Goal: Task Accomplishment & Management: Manage account settings

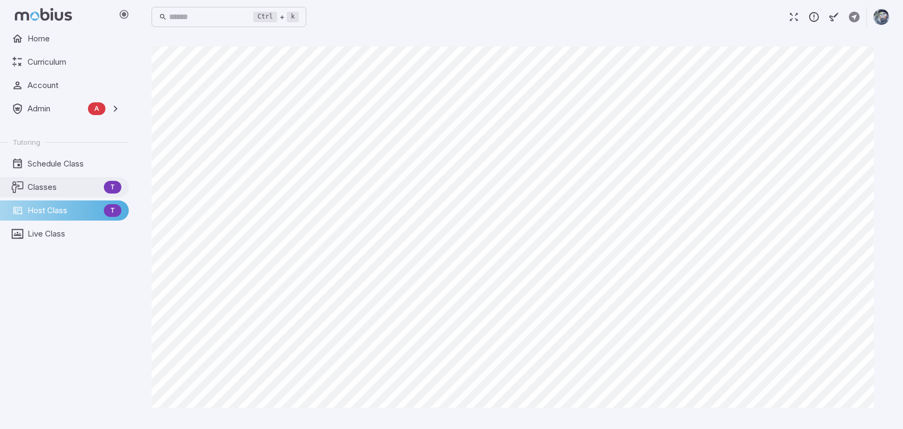
click at [56, 183] on span "Classes" at bounding box center [64, 187] width 72 height 12
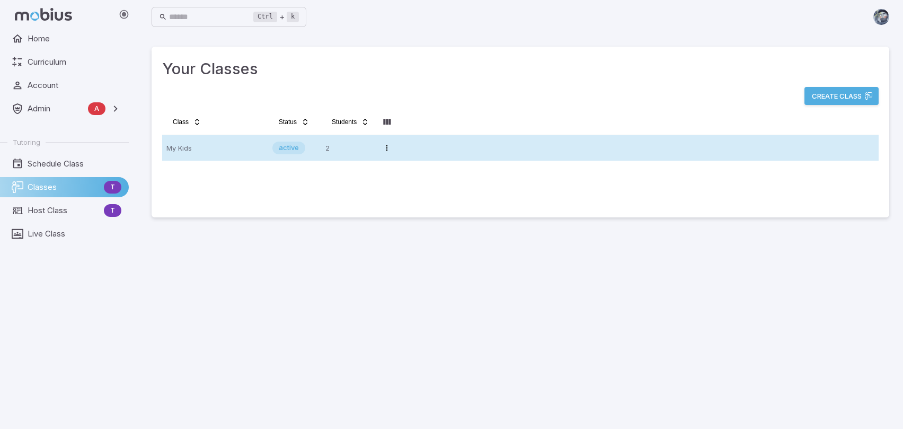
click at [237, 147] on p "My Kids" at bounding box center [214, 147] width 97 height 17
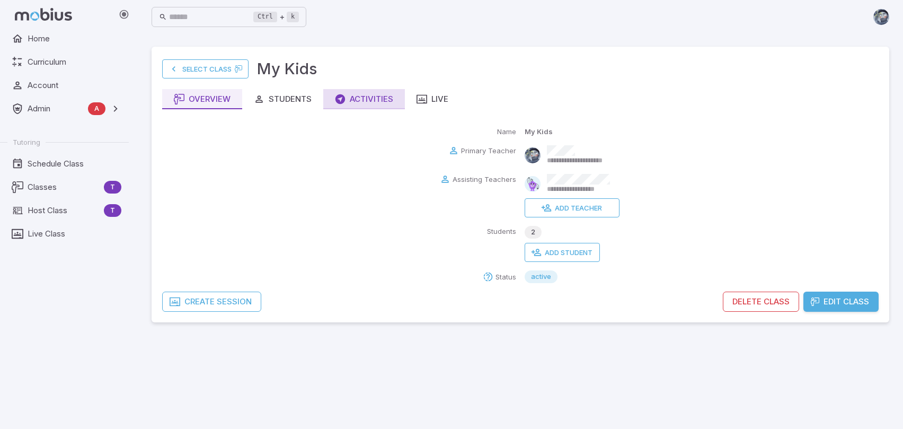
click at [390, 102] on div "Activities" at bounding box center [364, 99] width 58 height 12
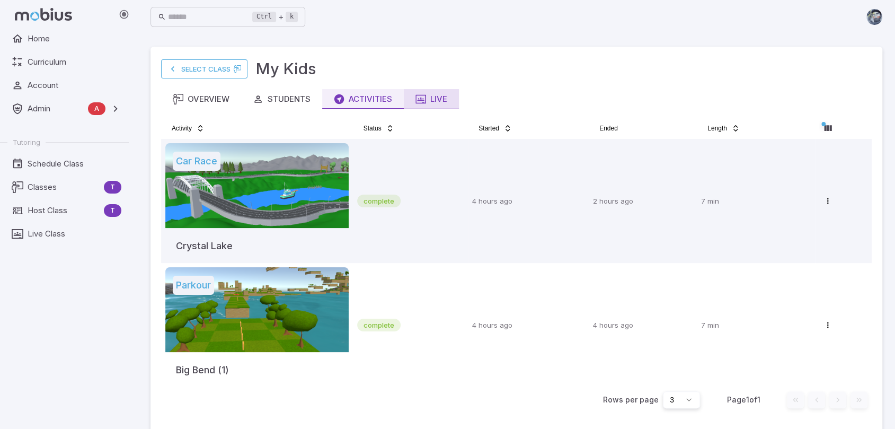
click at [430, 101] on div "Live" at bounding box center [431, 99] width 32 height 12
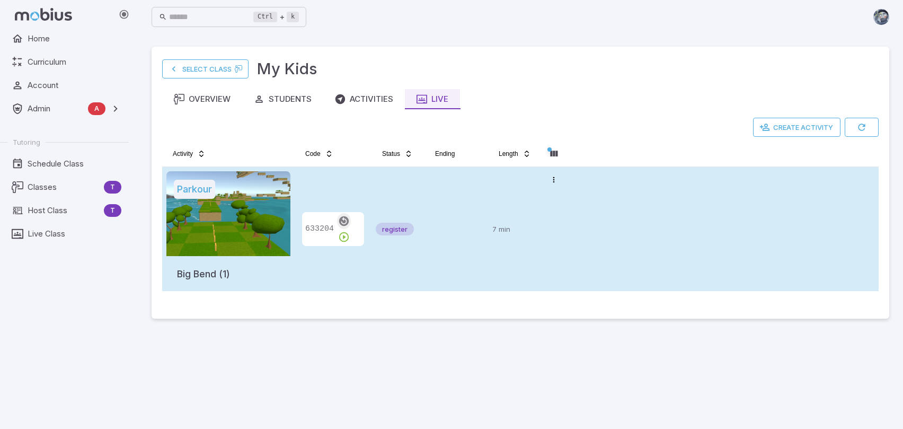
click at [341, 226] on icon "button" at bounding box center [344, 221] width 12 height 12
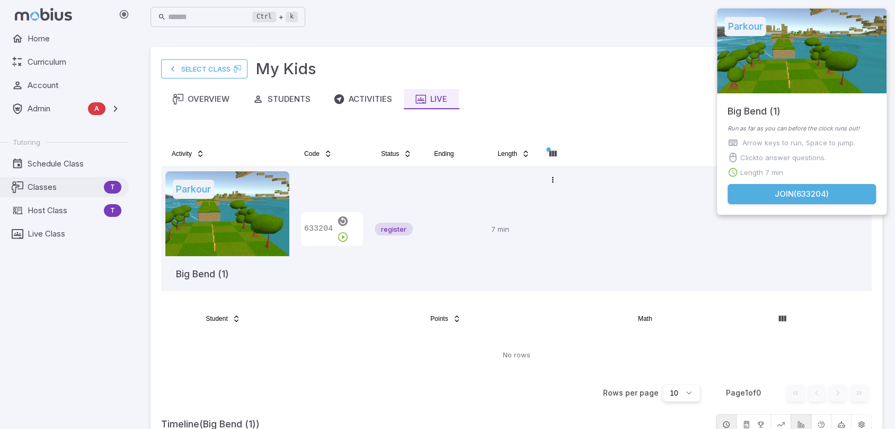
click at [44, 186] on span "Classes" at bounding box center [64, 187] width 72 height 12
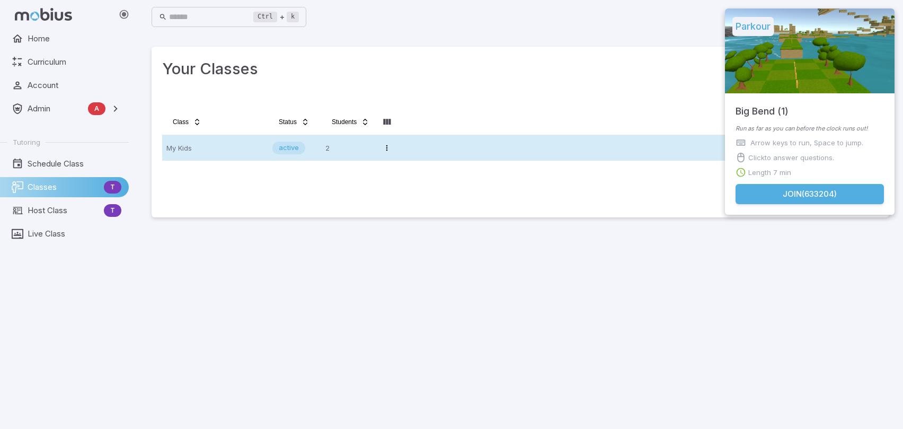
click at [220, 149] on p "My Kids" at bounding box center [214, 147] width 97 height 17
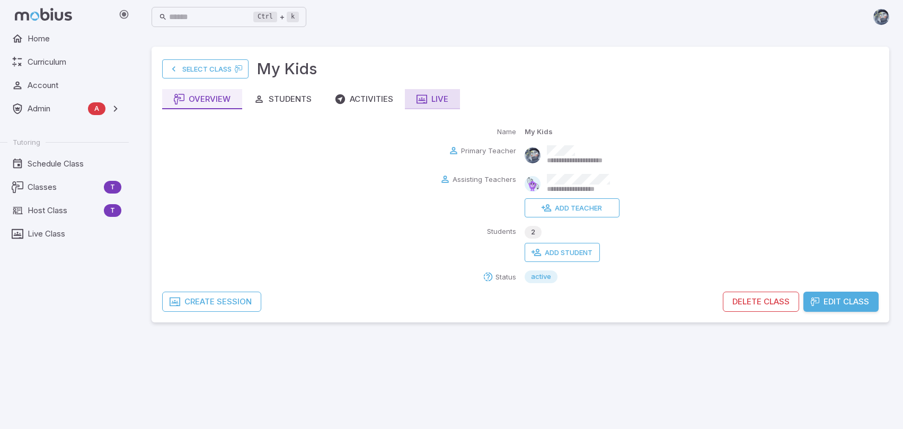
click at [425, 100] on icon "button" at bounding box center [421, 99] width 11 height 11
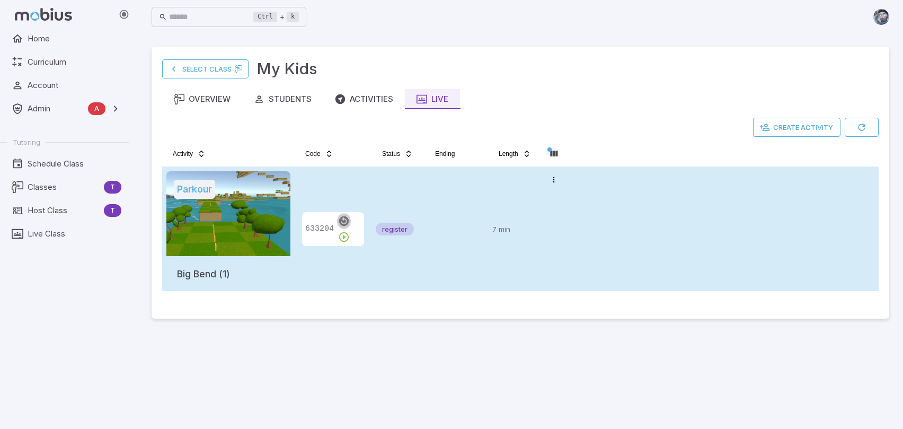
click at [342, 227] on icon "button" at bounding box center [344, 221] width 12 height 12
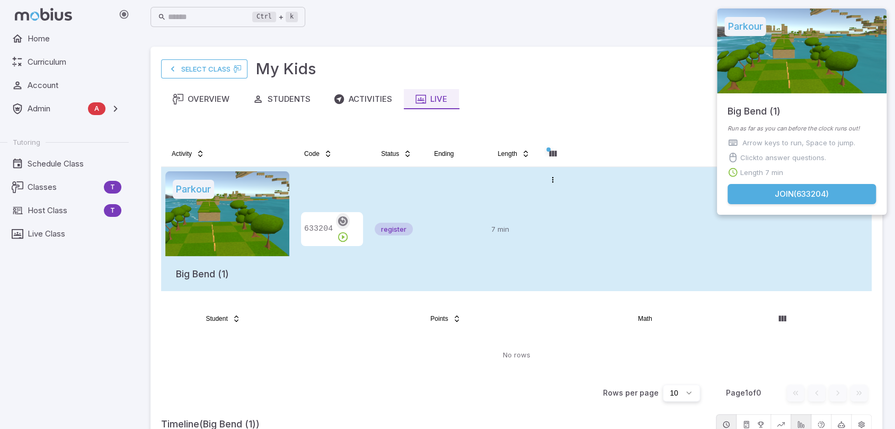
click at [342, 227] on icon "button" at bounding box center [343, 221] width 12 height 12
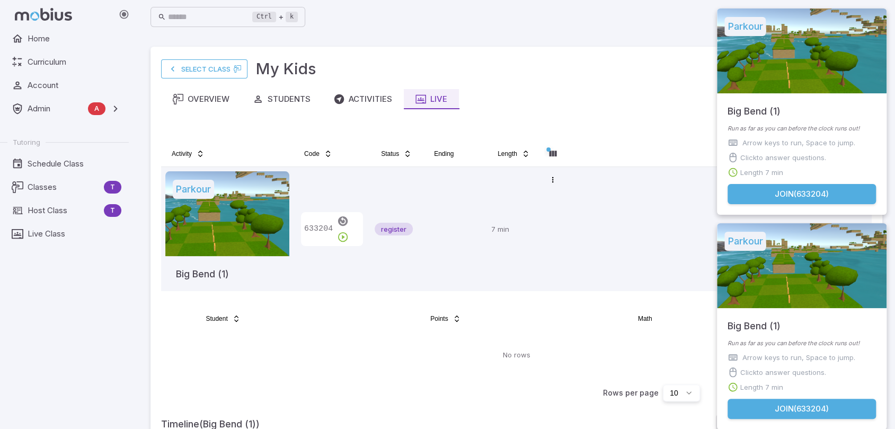
click at [782, 197] on button "Join ( 633204 )" at bounding box center [801, 194] width 148 height 20
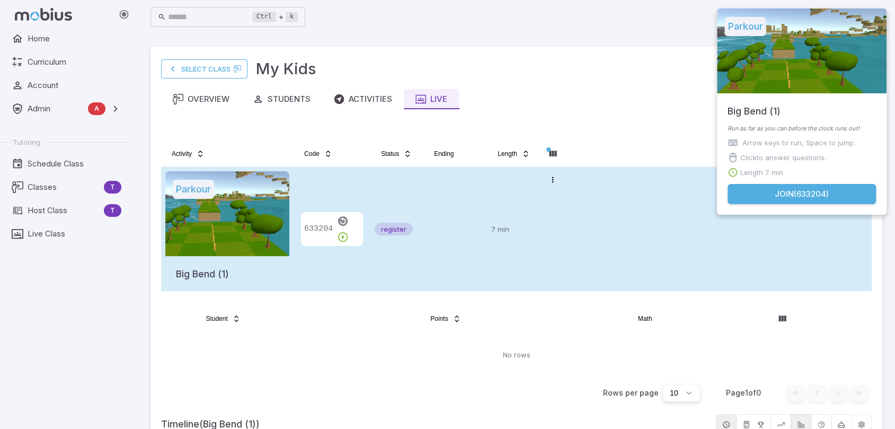
click at [411, 219] on div "register" at bounding box center [396, 228] width 44 height 115
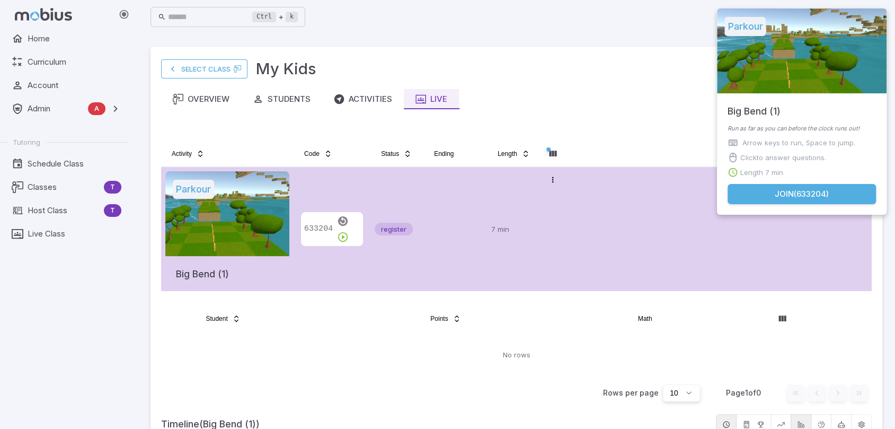
click at [802, 191] on button "Join ( 633204 )" at bounding box center [801, 194] width 148 height 20
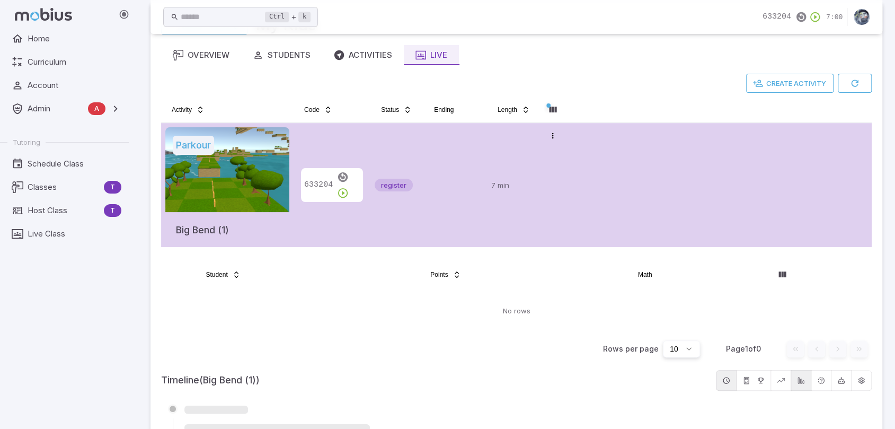
scroll to position [105, 0]
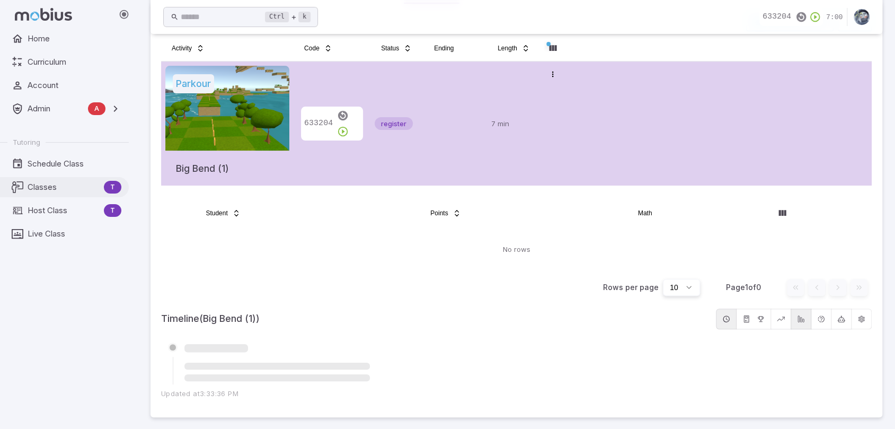
click at [53, 189] on span "Classes" at bounding box center [64, 187] width 72 height 12
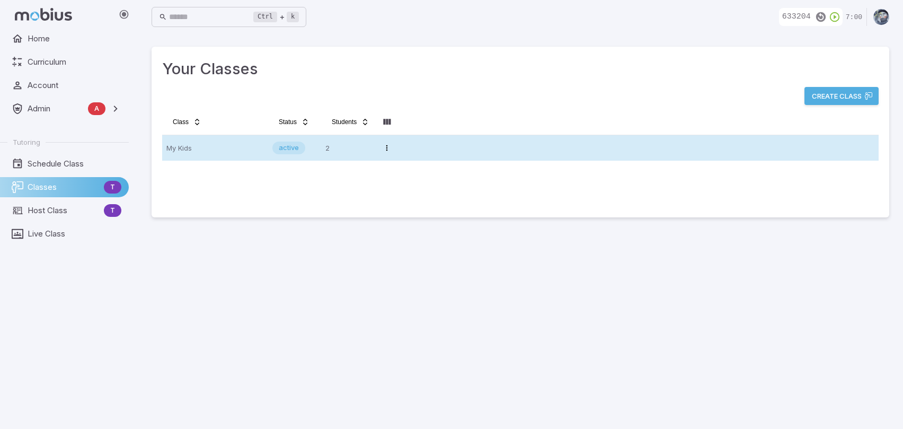
click at [397, 145] on td "Open menu" at bounding box center [387, 147] width 26 height 25
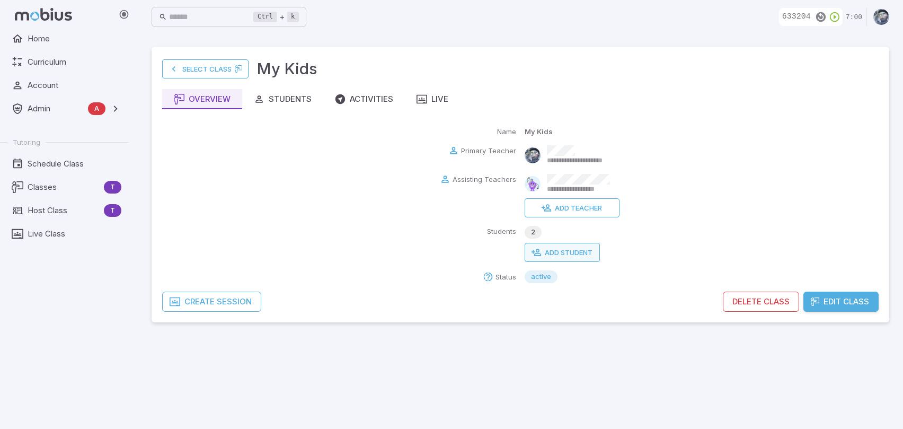
click at [579, 252] on button "Add Student" at bounding box center [561, 252] width 75 height 19
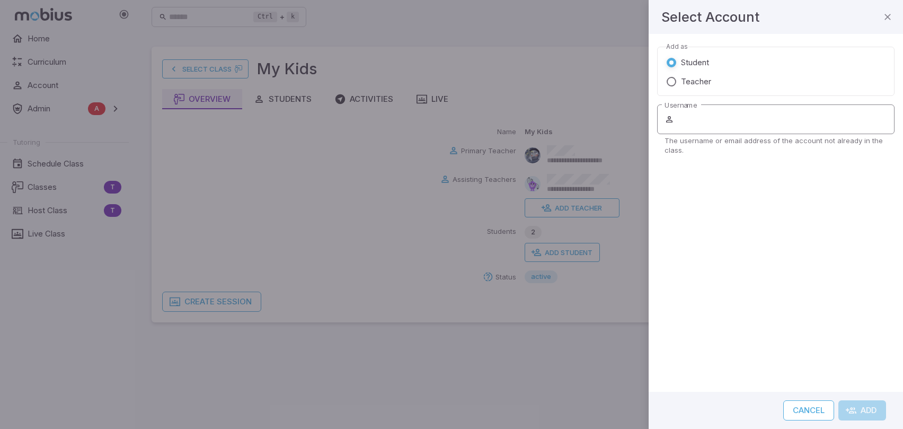
click at [715, 116] on input "Username" at bounding box center [785, 119] width 218 height 30
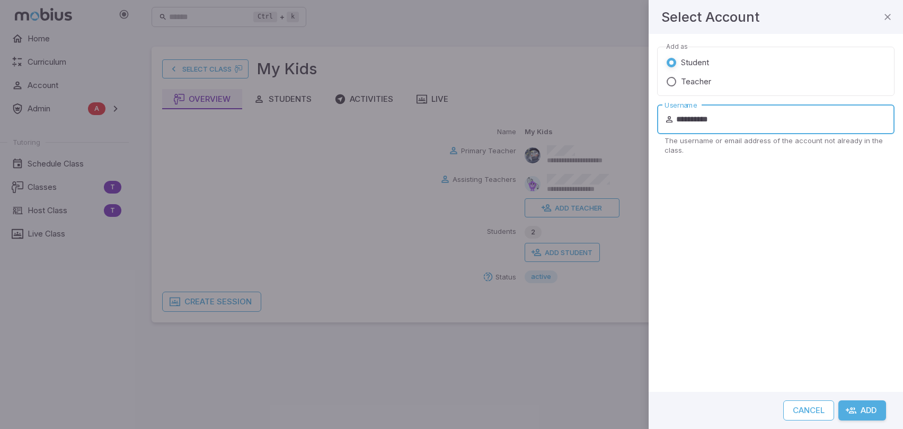
type input "**********"
drag, startPoint x: 880, startPoint y: 409, endPoint x: 875, endPoint y: 400, distance: 10.4
click at [880, 408] on button "Add" at bounding box center [862, 410] width 48 height 20
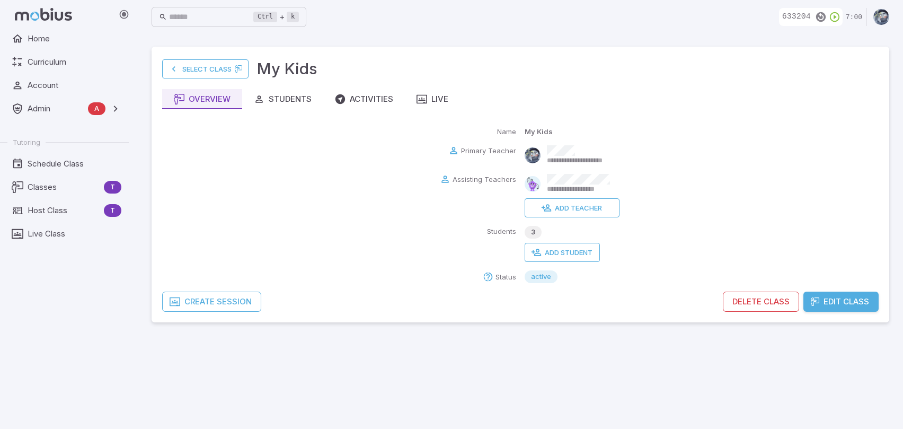
drag, startPoint x: 646, startPoint y: 365, endPoint x: 561, endPoint y: 280, distance: 120.6
click at [646, 365] on main "**********" at bounding box center [520, 231] width 763 height 395
click at [299, 102] on div "Students" at bounding box center [283, 99] width 58 height 12
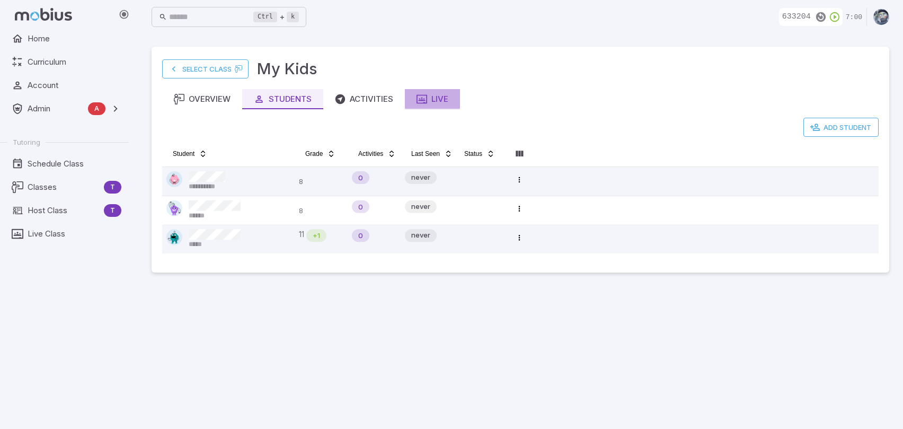
click at [430, 99] on div "Live" at bounding box center [432, 99] width 32 height 12
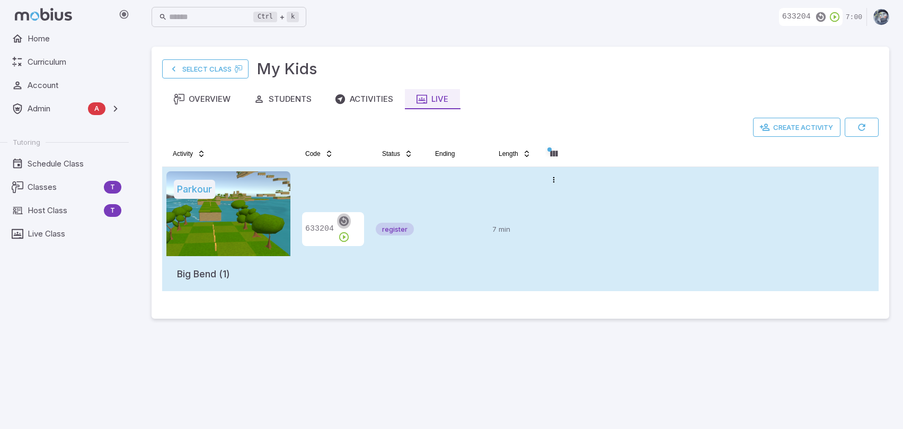
click at [341, 227] on icon "button" at bounding box center [344, 221] width 12 height 12
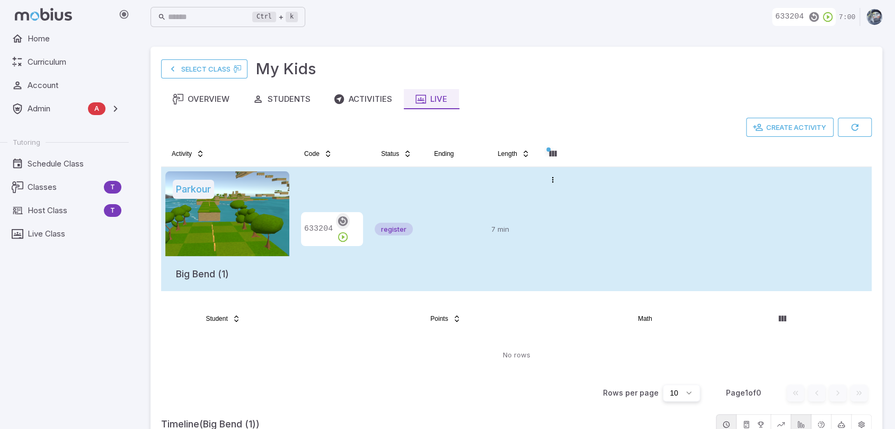
click at [340, 227] on icon "button" at bounding box center [343, 221] width 12 height 12
click at [341, 224] on icon "button" at bounding box center [343, 221] width 12 height 12
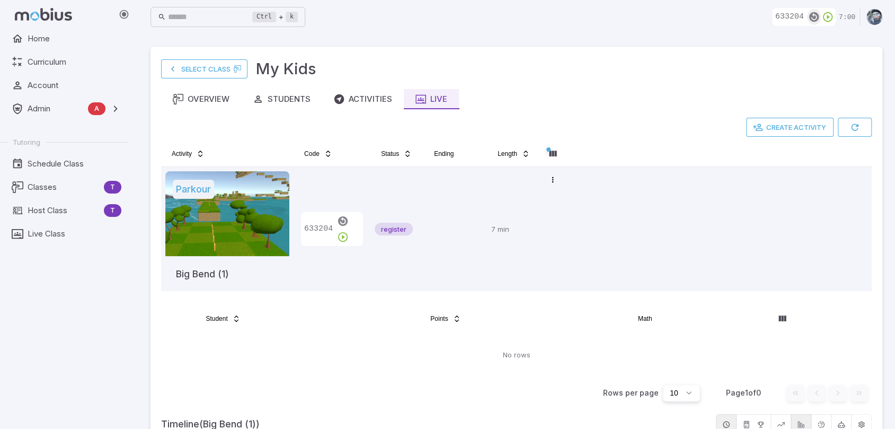
click at [816, 17] on icon "button" at bounding box center [814, 17] width 12 height 12
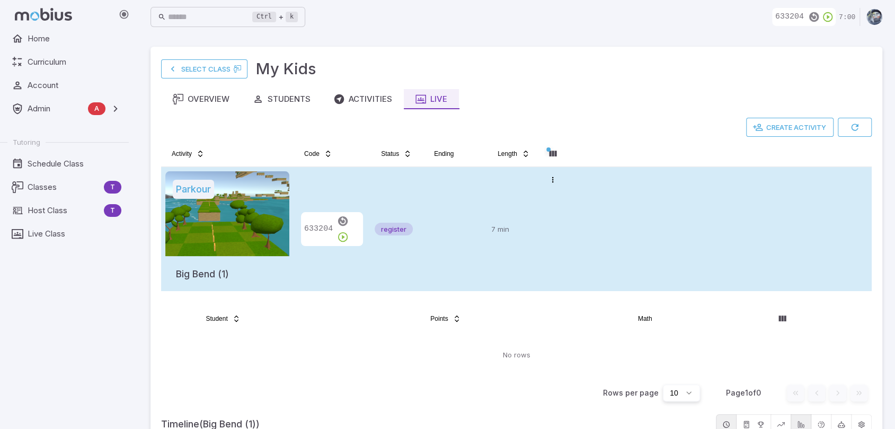
click at [397, 186] on div "register" at bounding box center [396, 228] width 44 height 115
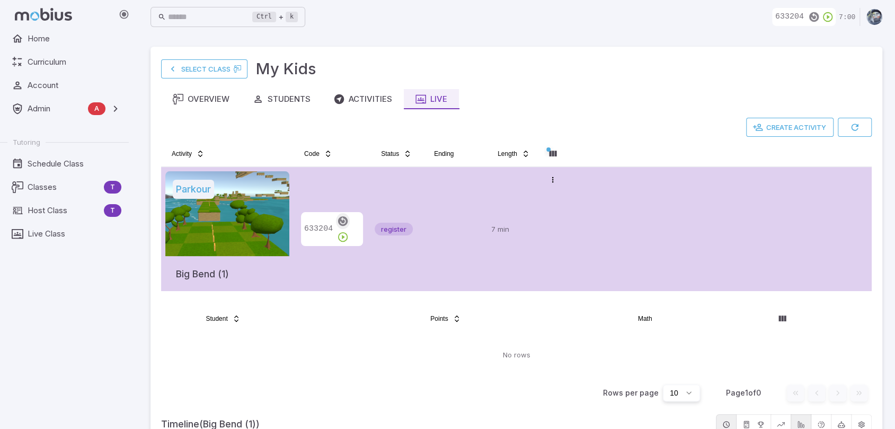
click at [337, 224] on icon "button" at bounding box center [343, 221] width 12 height 12
click at [349, 231] on icon "button" at bounding box center [343, 237] width 12 height 12
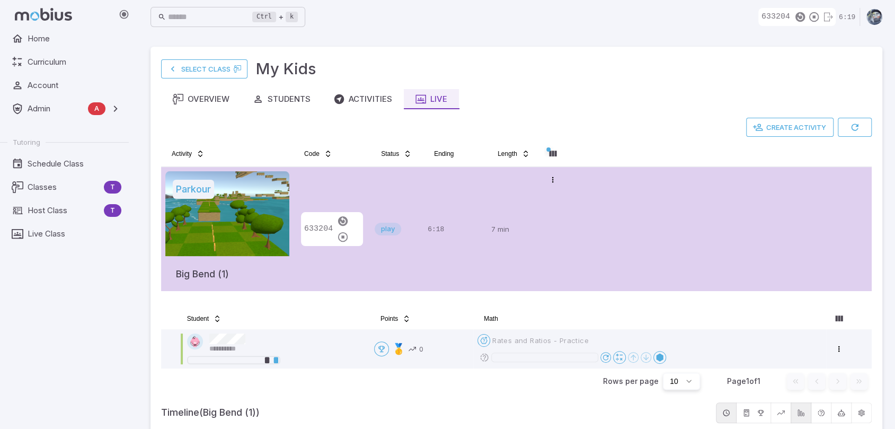
click at [155, 301] on div "**********" at bounding box center [516, 308] width 732 height 522
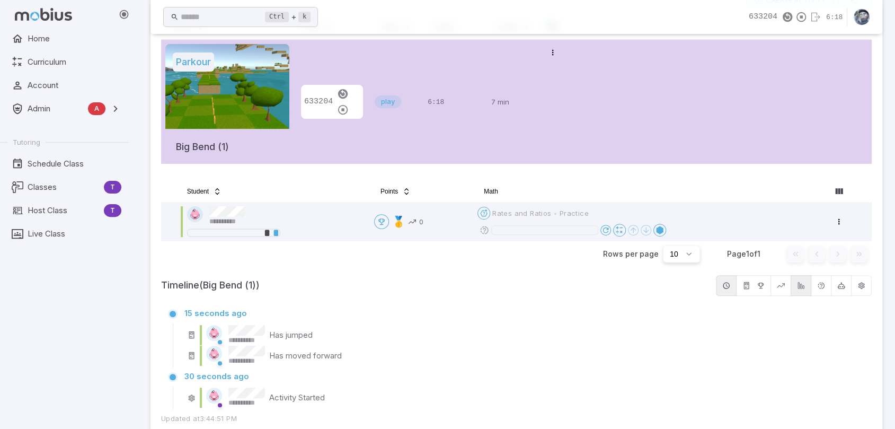
scroll to position [152, 0]
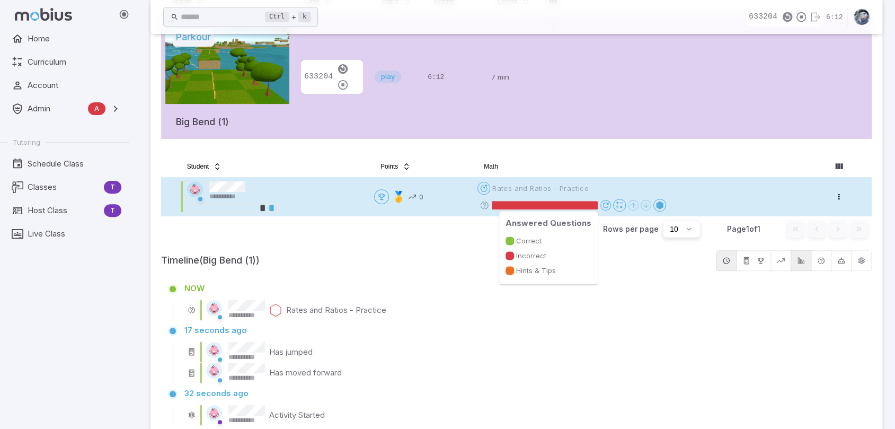
click at [539, 205] on rect at bounding box center [545, 205] width 106 height 8
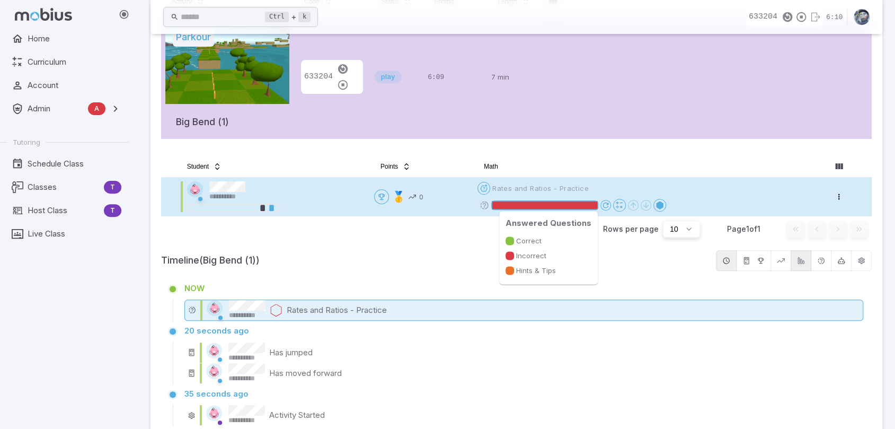
click at [508, 204] on rect at bounding box center [545, 205] width 106 height 8
click at [512, 204] on rect at bounding box center [545, 205] width 106 height 8
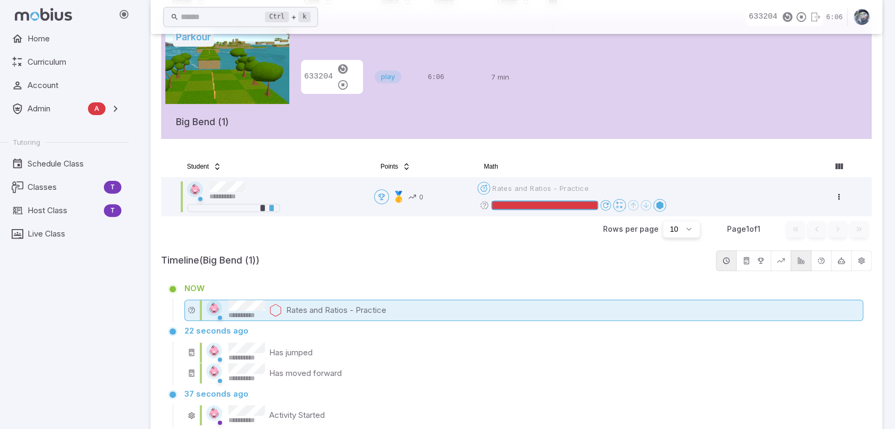
click at [305, 308] on p "Rates and Ratios - Practice" at bounding box center [336, 310] width 100 height 12
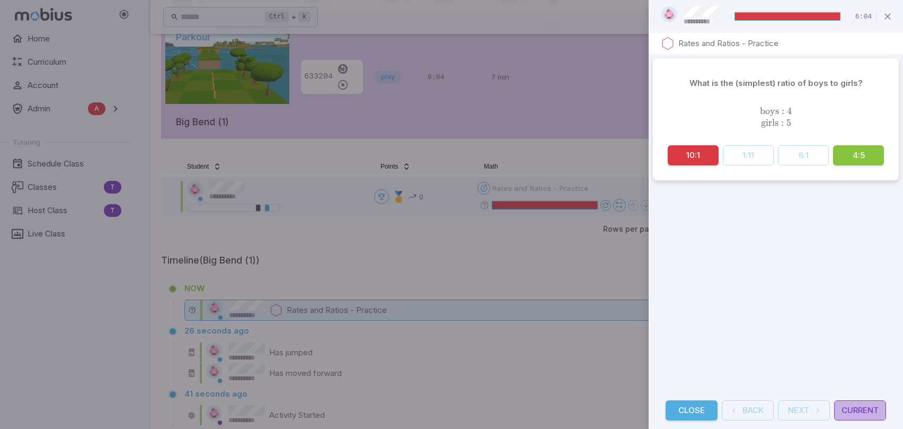
click at [859, 415] on button "Current" at bounding box center [860, 410] width 52 height 20
click at [864, 404] on button "Current" at bounding box center [860, 410] width 52 height 20
click at [741, 300] on div "What is the (simplest) ratio of boys to girls? boys : 4 girls : 5 \text{boys : …" at bounding box center [775, 222] width 254 height 337
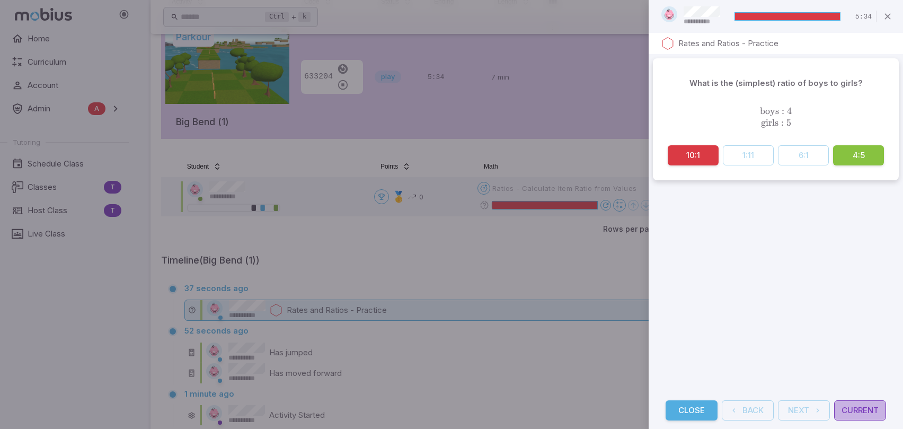
click at [876, 415] on button "Current" at bounding box center [860, 410] width 52 height 20
click at [688, 400] on button "Close" at bounding box center [691, 410] width 52 height 20
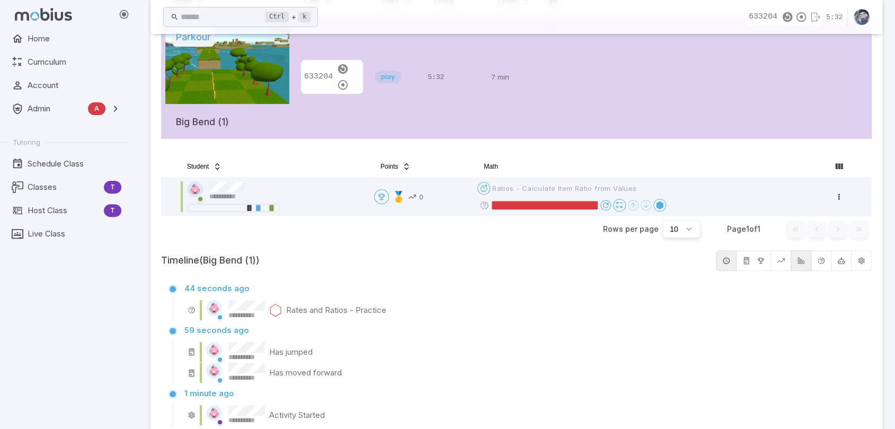
click at [403, 269] on div "Timeline (Big Bend (1))" at bounding box center [516, 260] width 710 height 21
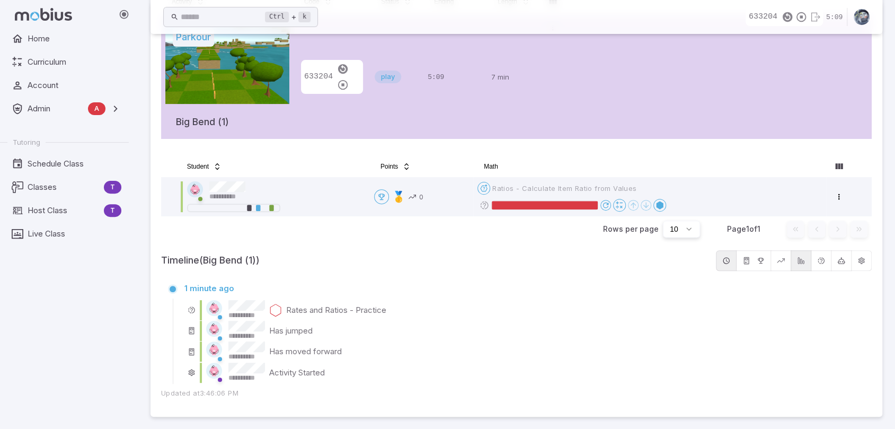
scroll to position [151, 0]
click at [104, 338] on div "Home Curriculum Account Admin A Accounts Finance Testing Tutoring Schedule Clas…" at bounding box center [68, 229] width 137 height 400
click at [87, 329] on div "Home Curriculum Account Admin A Accounts Finance Testing Tutoring Schedule Clas…" at bounding box center [68, 229] width 137 height 400
click at [388, 258] on h5 "Timeline (Big Bend (1))" at bounding box center [436, 260] width 550 height 15
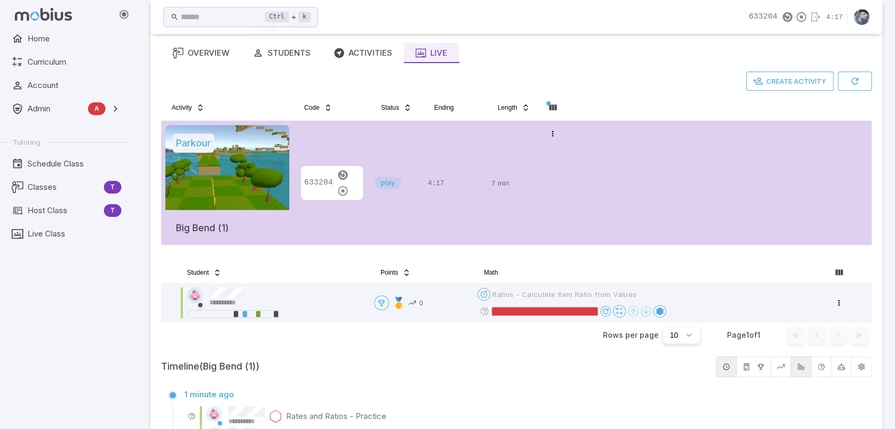
scroll to position [0, 0]
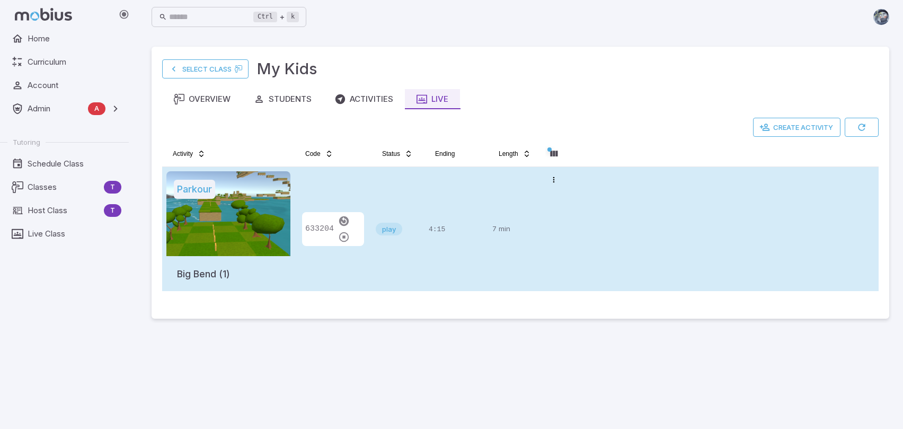
click at [246, 231] on div at bounding box center [228, 213] width 124 height 85
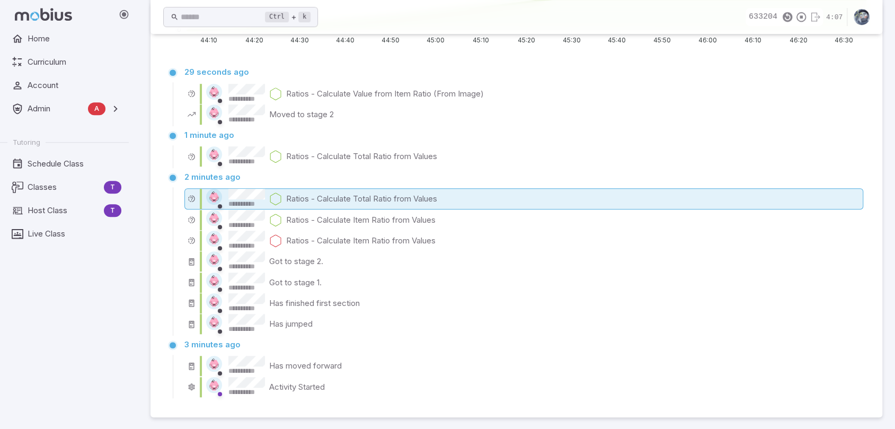
scroll to position [446, 0]
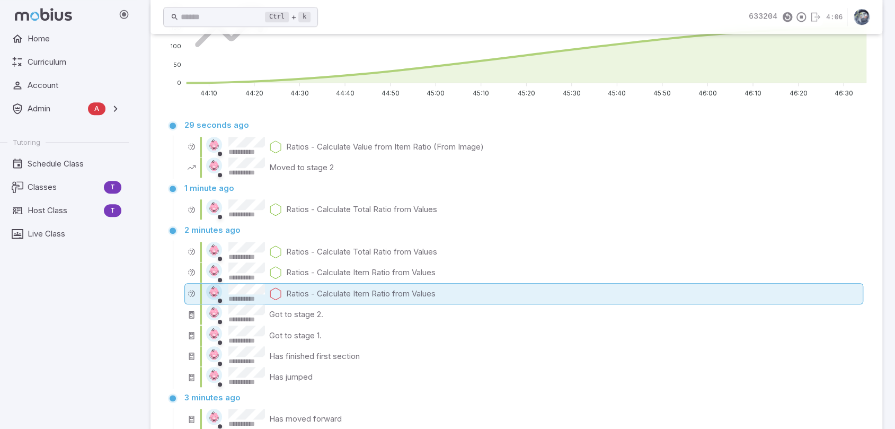
click at [284, 293] on div "**********" at bounding box center [523, 293] width 679 height 21
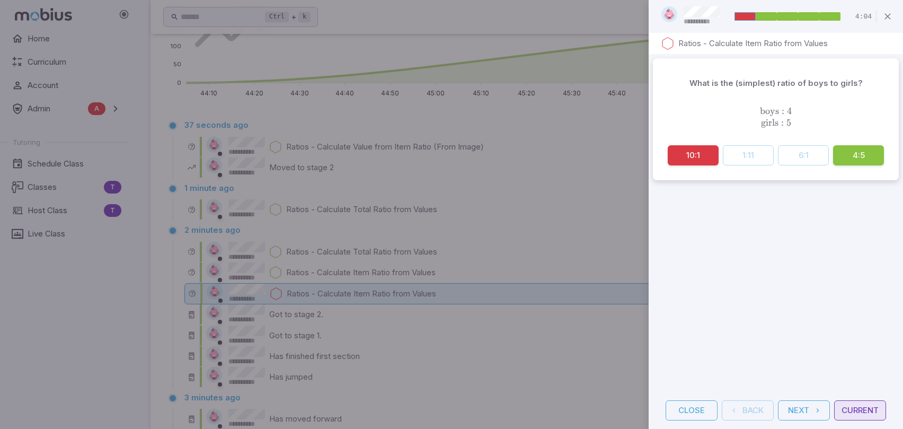
click at [857, 409] on button "Current" at bounding box center [860, 410] width 52 height 20
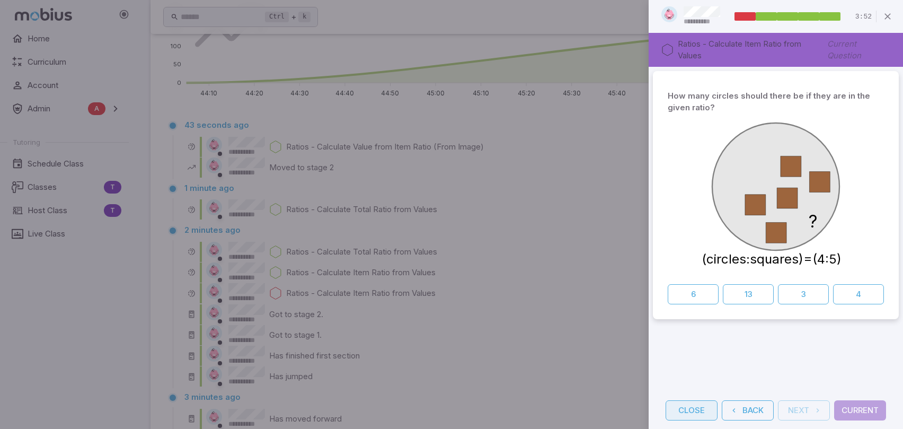
click at [675, 406] on button "Close" at bounding box center [691, 410] width 52 height 20
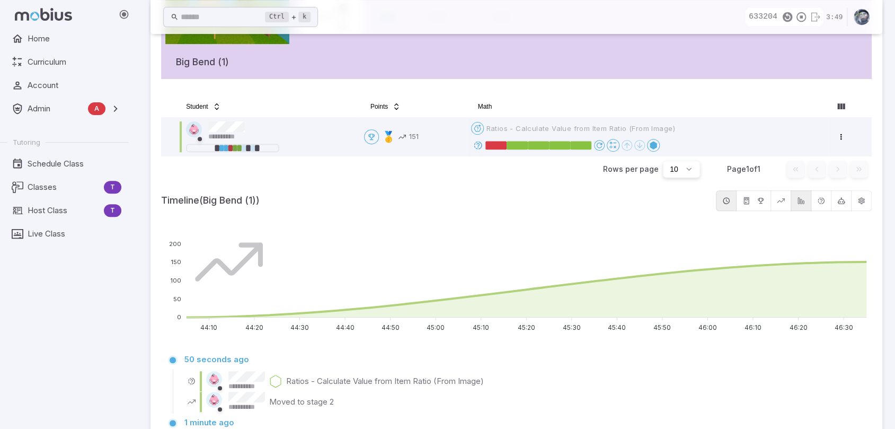
scroll to position [0, 0]
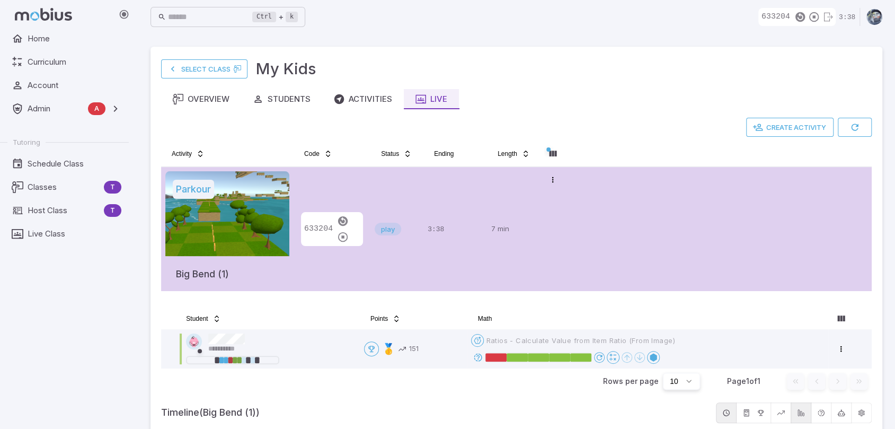
drag, startPoint x: 341, startPoint y: 303, endPoint x: 266, endPoint y: 292, distance: 76.0
click at [266, 292] on div "Create Activity Activity Code Status Ending Length Parkour Big Bend (1) 633204 …" at bounding box center [516, 213] width 710 height 190
